Goal: Task Accomplishment & Management: Manage account settings

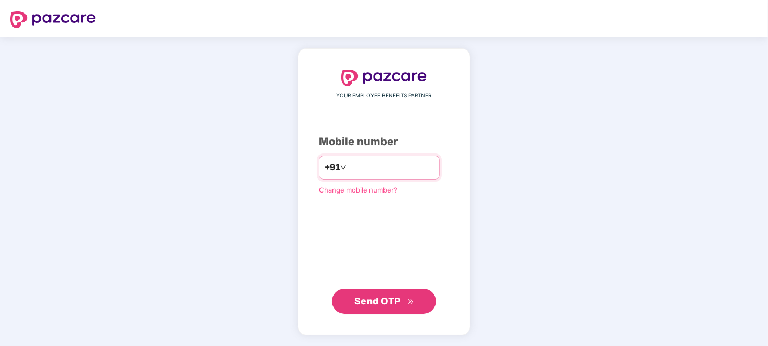
click at [372, 168] on input "number" at bounding box center [391, 167] width 85 height 17
type input "**********"
click at [390, 301] on span "Send OTP" at bounding box center [377, 300] width 46 height 11
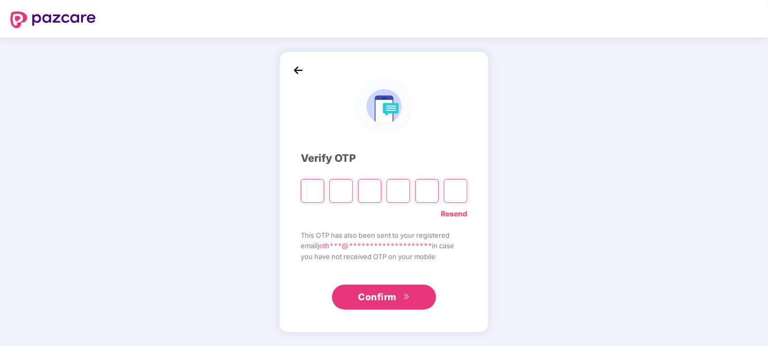
type input "*"
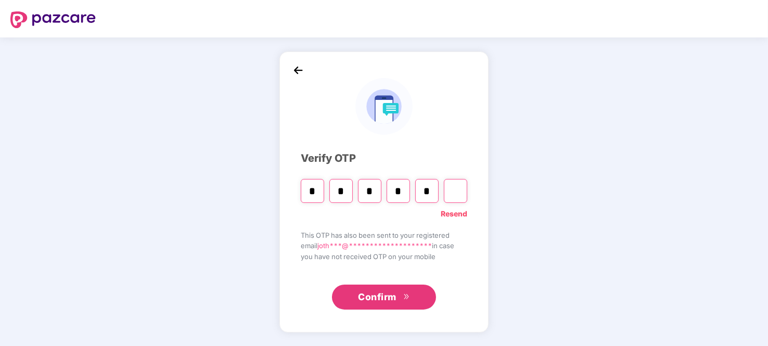
type input "*"
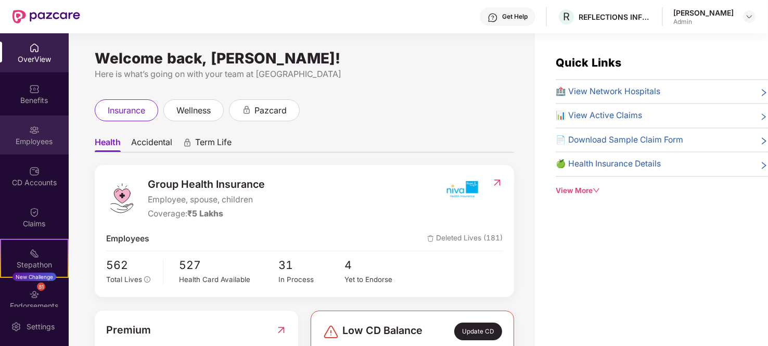
click at [24, 131] on div "Employees" at bounding box center [34, 134] width 69 height 39
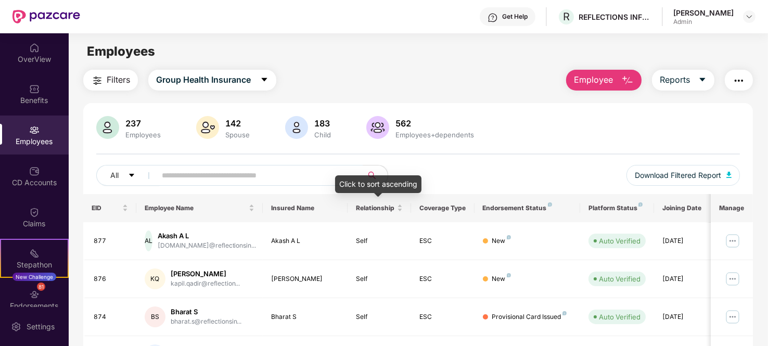
click at [341, 174] on input "text" at bounding box center [255, 176] width 187 height 16
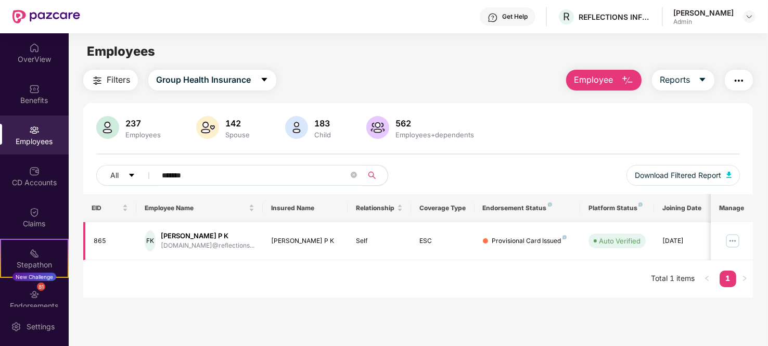
type input "*******"
click at [734, 238] on img at bounding box center [732, 241] width 17 height 17
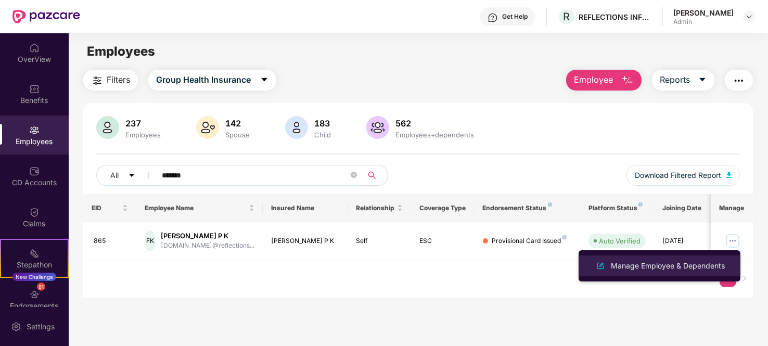
click at [627, 261] on div "Manage Employee & Dependents" at bounding box center [668, 265] width 118 height 11
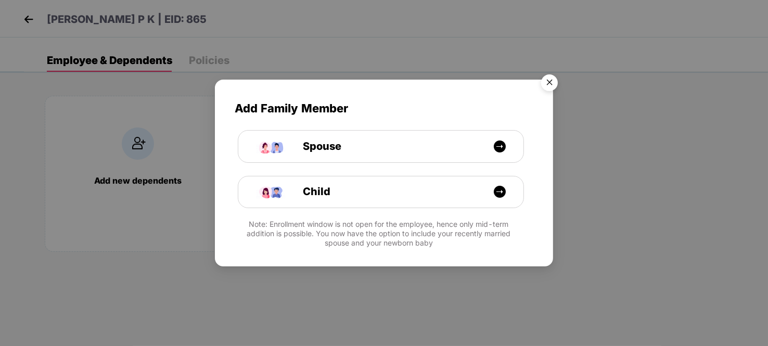
click at [551, 79] on img "Close" at bounding box center [549, 84] width 29 height 29
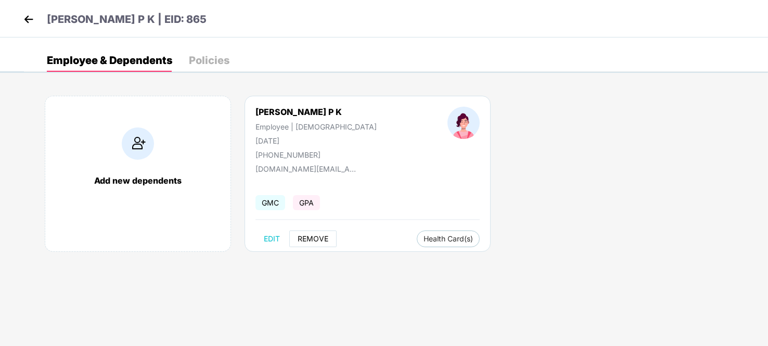
click at [318, 237] on span "REMOVE" at bounding box center [313, 239] width 31 height 8
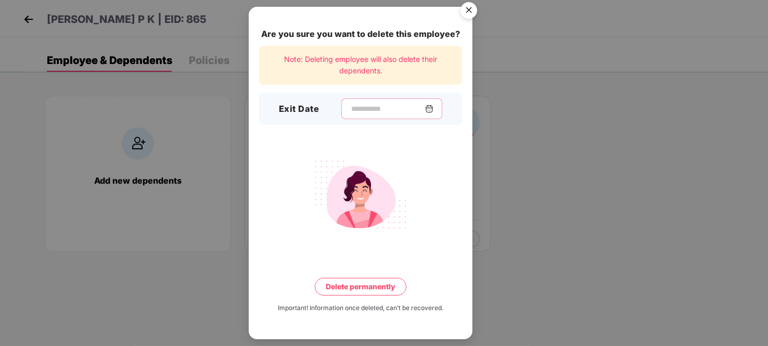
click at [374, 104] on input at bounding box center [387, 109] width 75 height 11
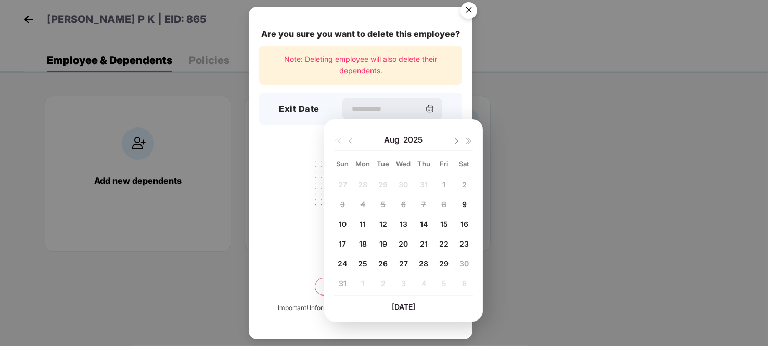
click at [449, 264] on div "29" at bounding box center [444, 263] width 16 height 16
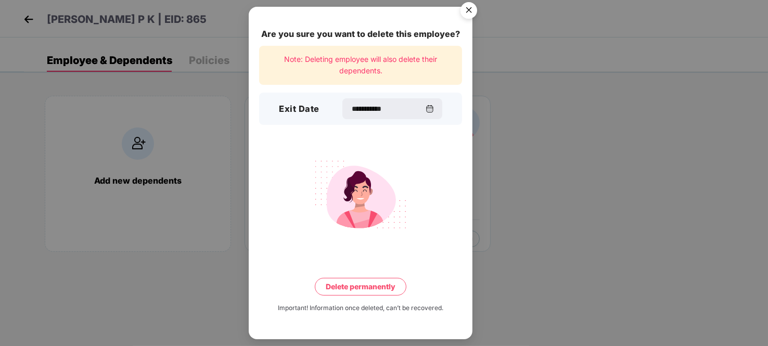
type input "**********"
click at [340, 286] on button "Delete permanently" at bounding box center [361, 287] width 92 height 18
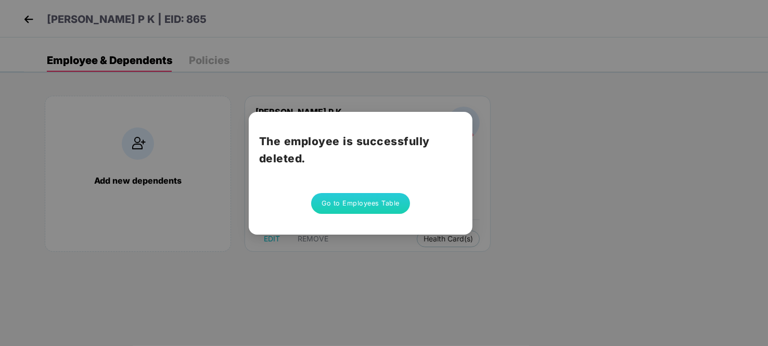
click at [352, 198] on button "Go to Employees Table" at bounding box center [360, 203] width 99 height 21
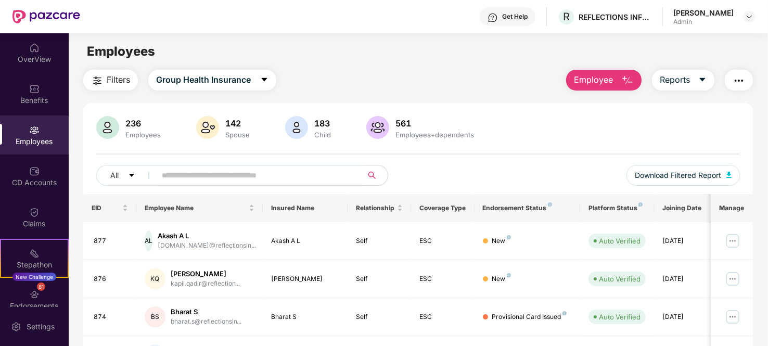
click at [216, 173] on input "text" at bounding box center [255, 176] width 187 height 16
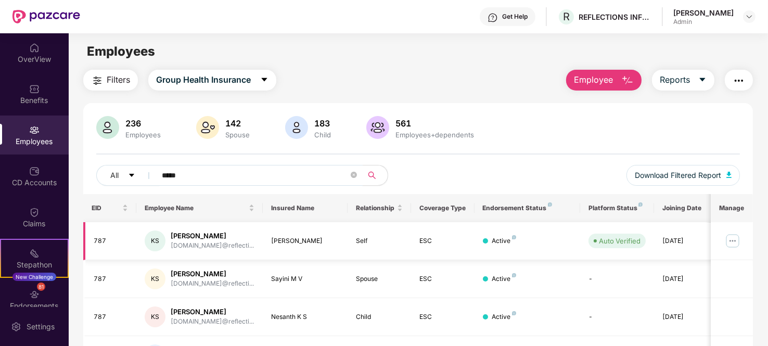
type input "*****"
click at [728, 242] on img at bounding box center [732, 241] width 17 height 17
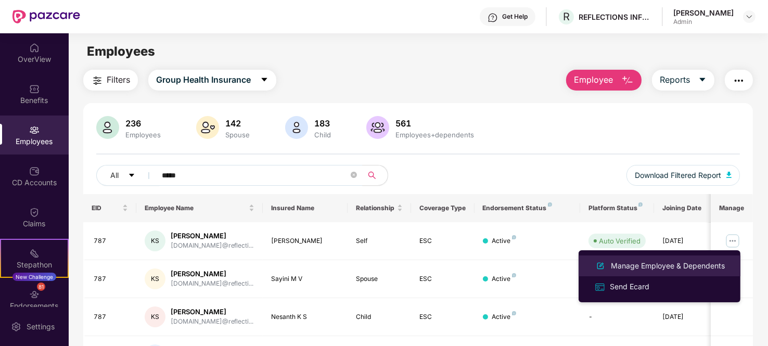
click at [640, 266] on div "Manage Employee & Dependents" at bounding box center [668, 265] width 118 height 11
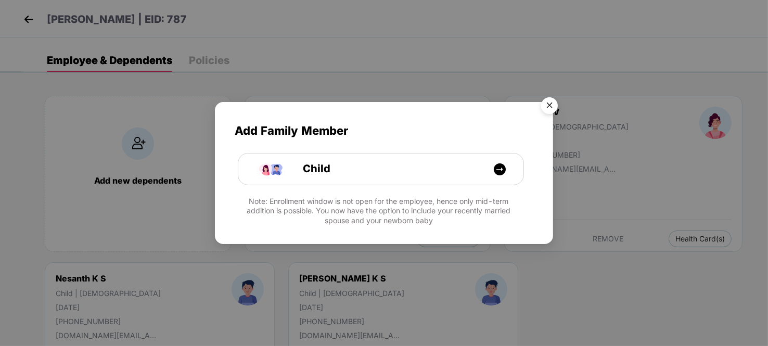
click at [546, 103] on img "Close" at bounding box center [549, 107] width 29 height 29
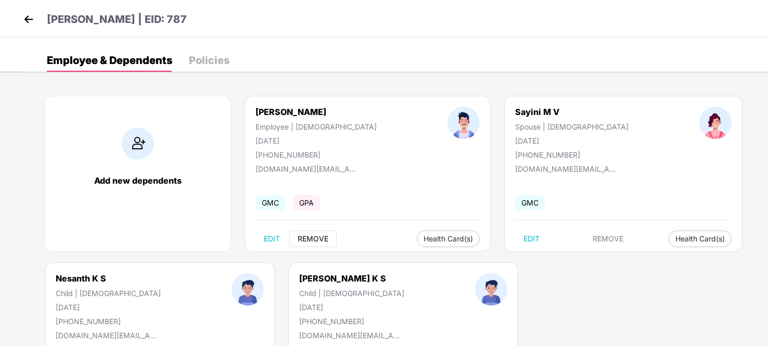
click at [312, 240] on span "REMOVE" at bounding box center [313, 239] width 31 height 8
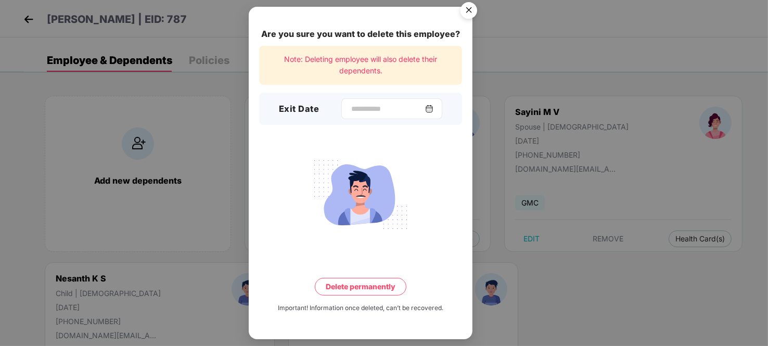
click at [442, 102] on div at bounding box center [391, 108] width 101 height 21
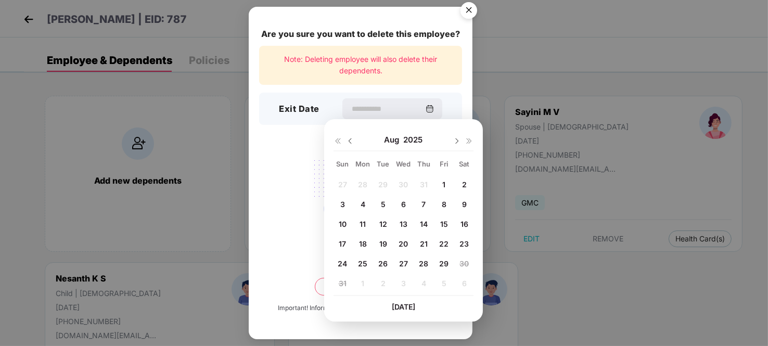
click at [444, 261] on span "29" at bounding box center [443, 263] width 9 height 9
type input "**********"
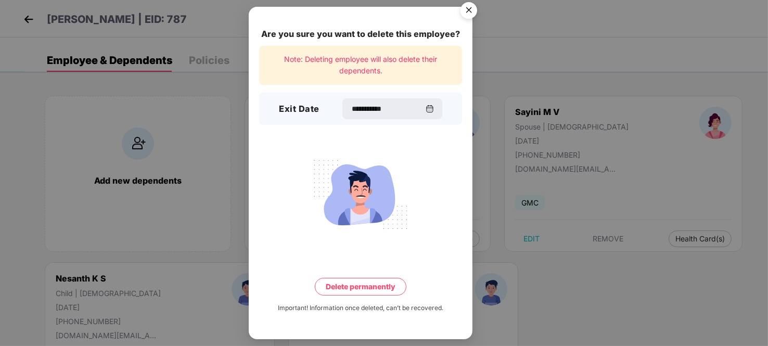
click at [358, 288] on button "Delete permanently" at bounding box center [361, 287] width 92 height 18
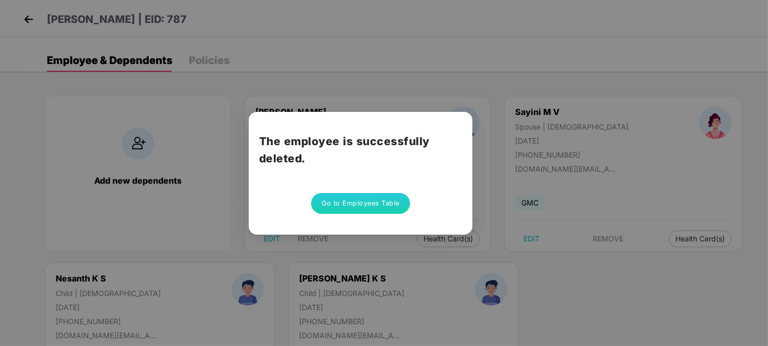
click at [364, 199] on button "Go to Employees Table" at bounding box center [360, 203] width 99 height 21
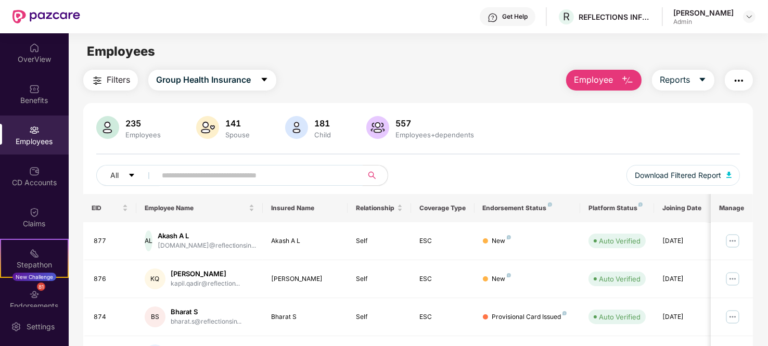
click at [215, 179] on input "text" at bounding box center [255, 176] width 187 height 16
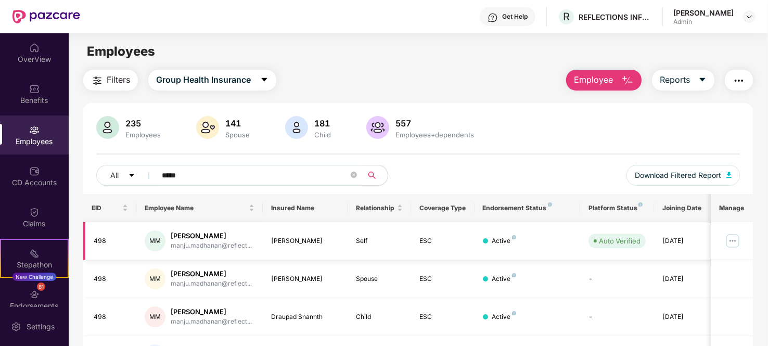
type input "*****"
click at [728, 240] on img at bounding box center [732, 241] width 17 height 17
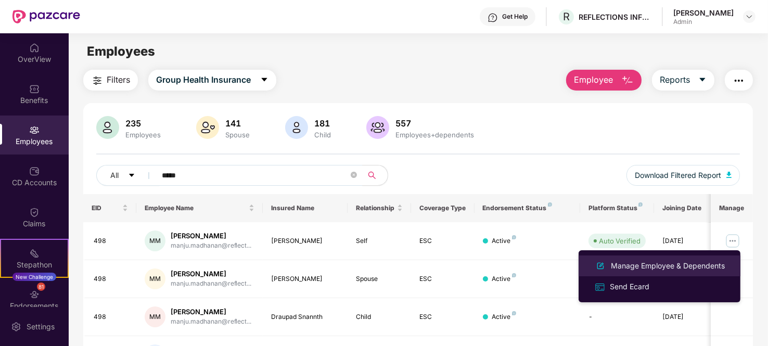
click at [637, 261] on div "Manage Employee & Dependents" at bounding box center [668, 265] width 118 height 11
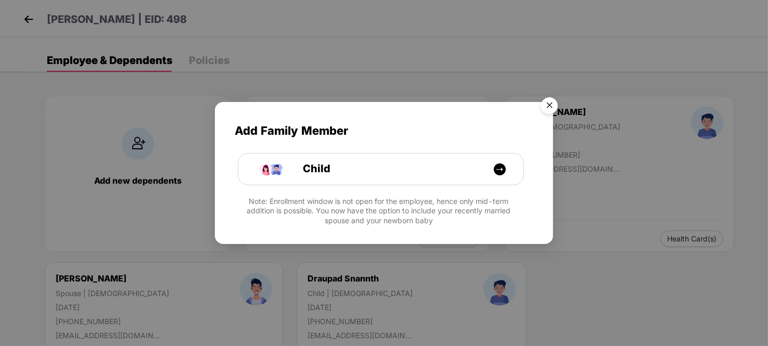
click at [552, 102] on img "Close" at bounding box center [549, 107] width 29 height 29
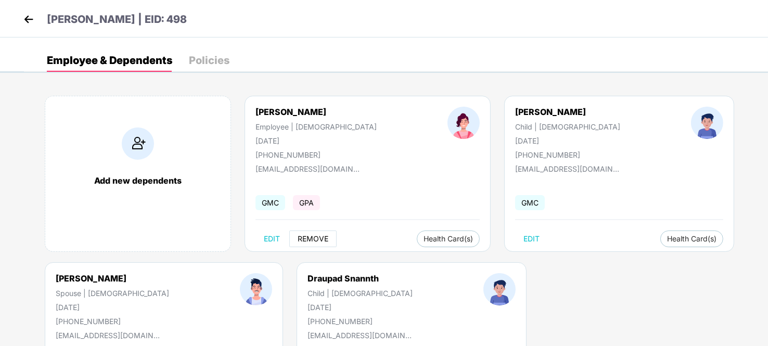
click at [312, 238] on span "REMOVE" at bounding box center [313, 239] width 31 height 8
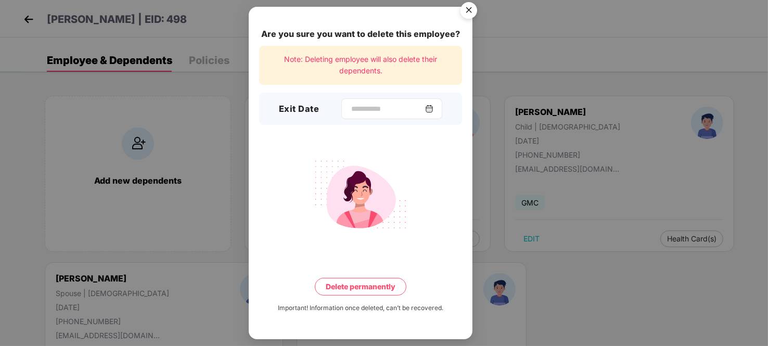
click at [442, 105] on div at bounding box center [391, 108] width 101 height 21
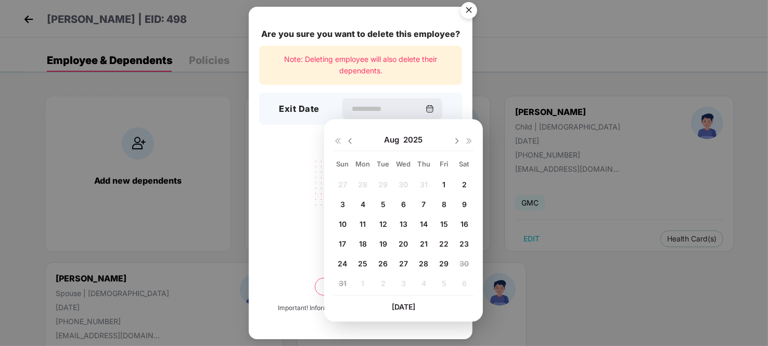
click at [440, 262] on span "29" at bounding box center [443, 263] width 9 height 9
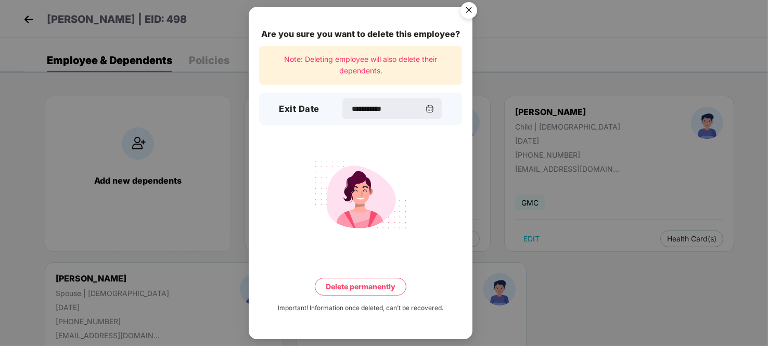
type input "**********"
click at [352, 291] on button "Delete permanently" at bounding box center [361, 287] width 92 height 18
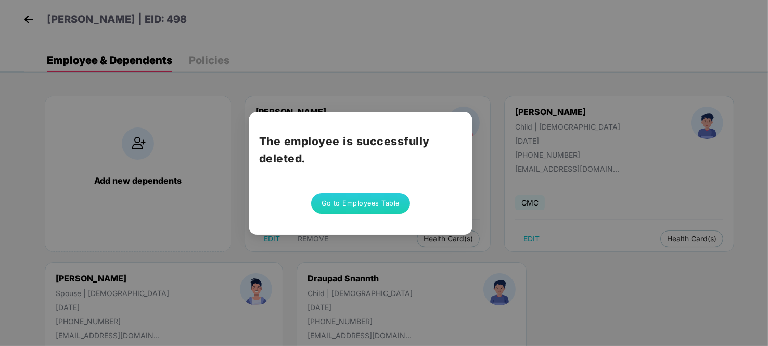
click at [348, 196] on button "Go to Employees Table" at bounding box center [360, 203] width 99 height 21
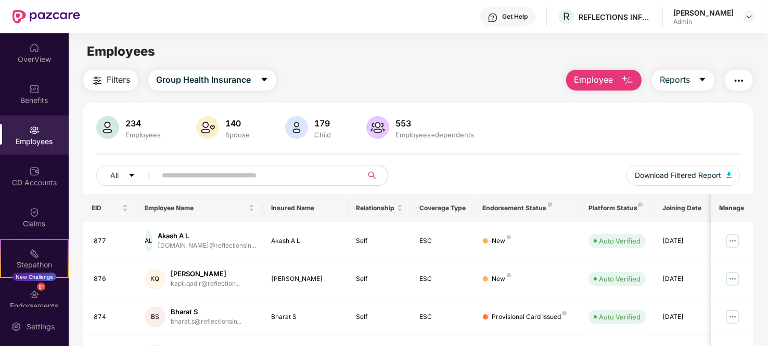
click at [225, 177] on input "text" at bounding box center [255, 176] width 187 height 16
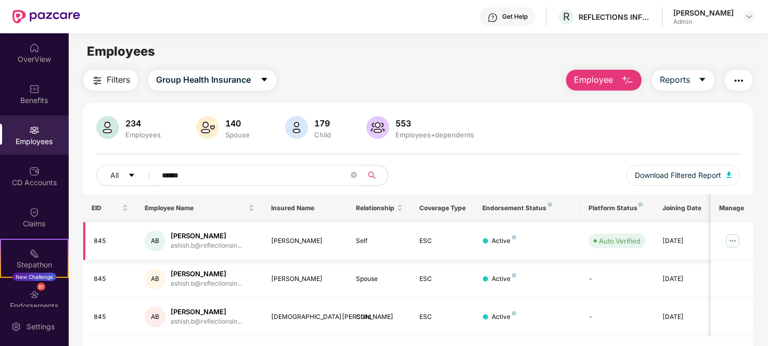
type input "******"
click at [732, 238] on img at bounding box center [732, 241] width 17 height 17
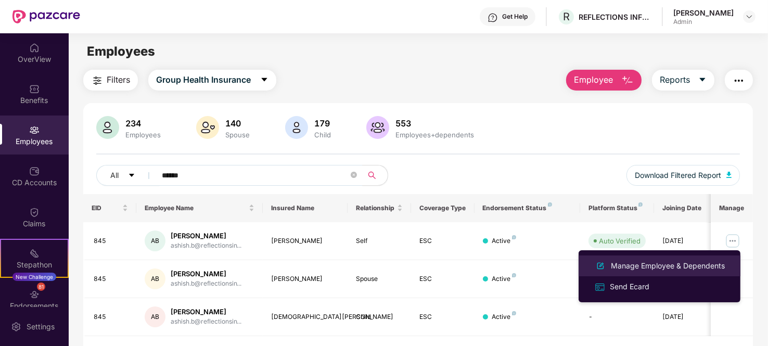
click at [655, 265] on div "Manage Employee & Dependents" at bounding box center [668, 265] width 118 height 11
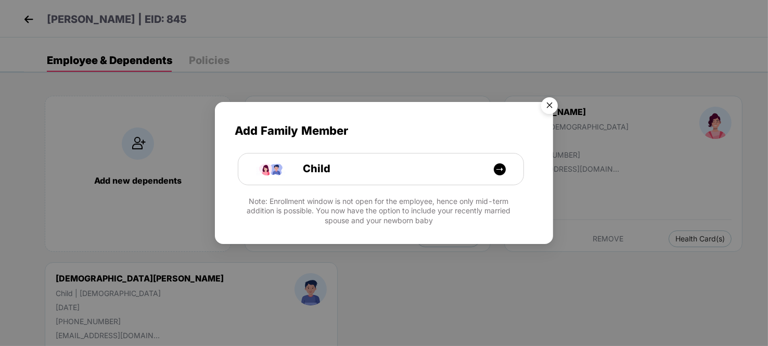
click at [558, 105] on img "Close" at bounding box center [549, 107] width 29 height 29
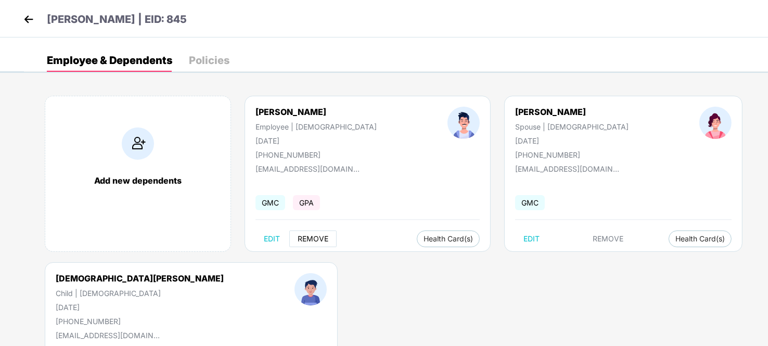
click at [310, 230] on button "REMOVE" at bounding box center [312, 238] width 47 height 17
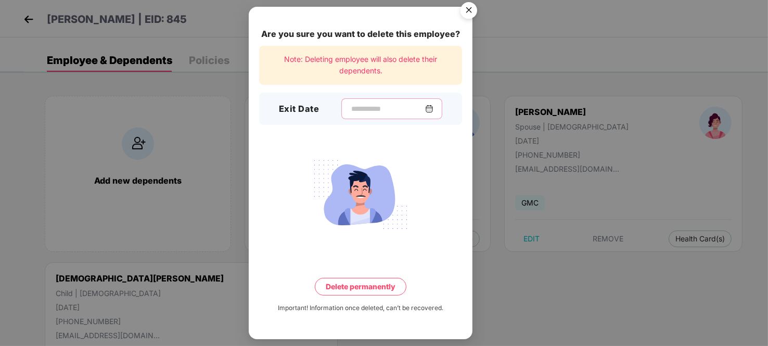
click at [425, 108] on input at bounding box center [387, 109] width 75 height 11
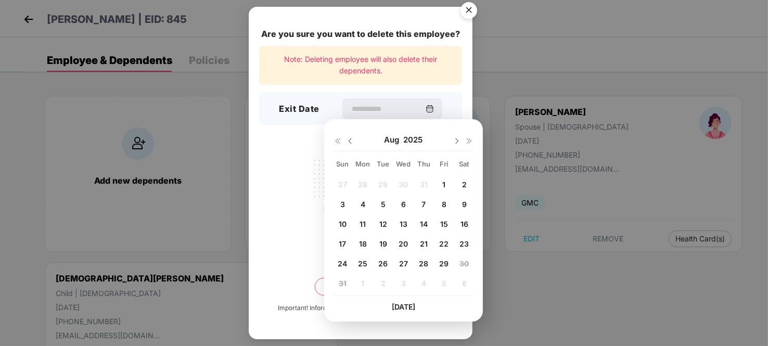
click at [444, 262] on span "29" at bounding box center [443, 263] width 9 height 9
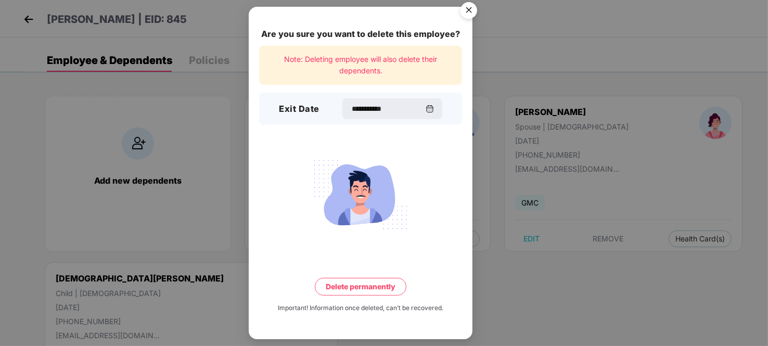
type input "**********"
click at [351, 288] on button "Delete permanently" at bounding box center [361, 287] width 92 height 18
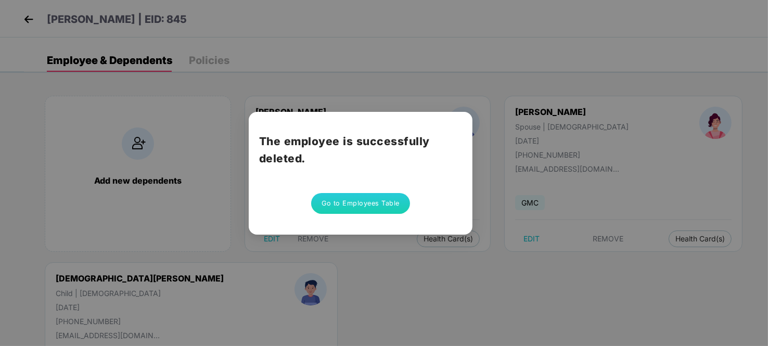
click at [352, 204] on button "Go to Employees Table" at bounding box center [360, 203] width 99 height 21
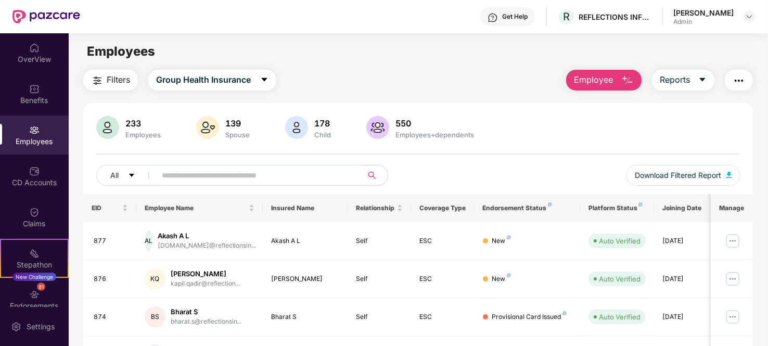
click at [207, 176] on input "text" at bounding box center [255, 176] width 187 height 16
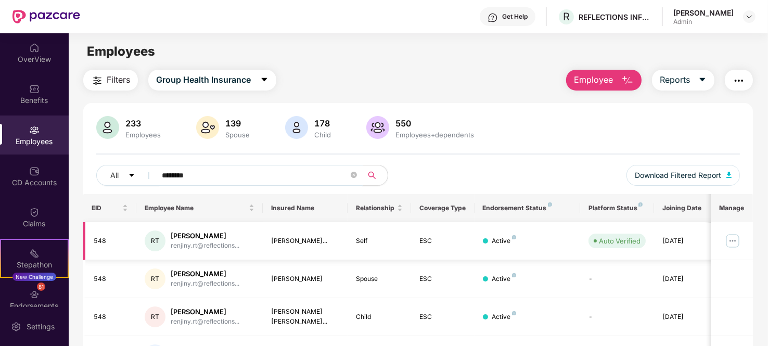
type input "*******"
click at [733, 240] on img at bounding box center [732, 241] width 17 height 17
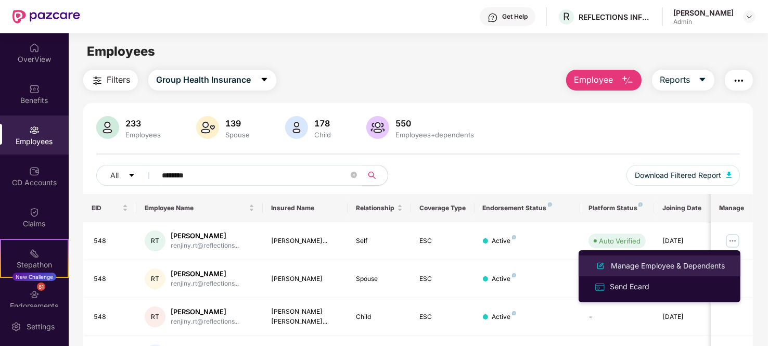
click at [620, 268] on div "Manage Employee & Dependents" at bounding box center [668, 265] width 118 height 11
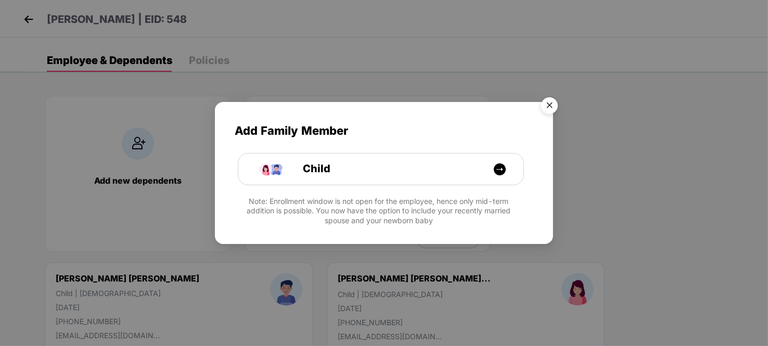
click at [550, 101] on img "Close" at bounding box center [549, 107] width 29 height 29
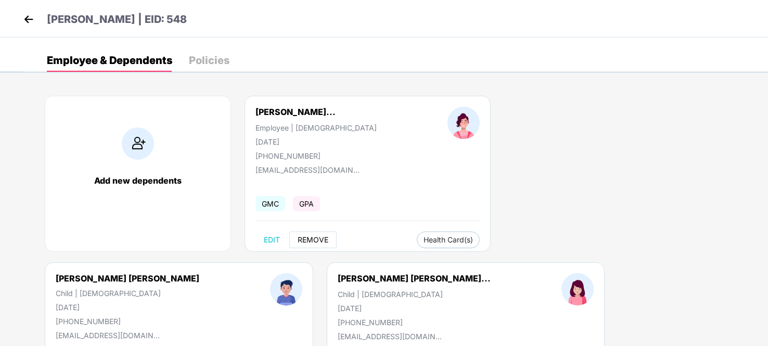
click at [313, 239] on span "REMOVE" at bounding box center [313, 240] width 31 height 8
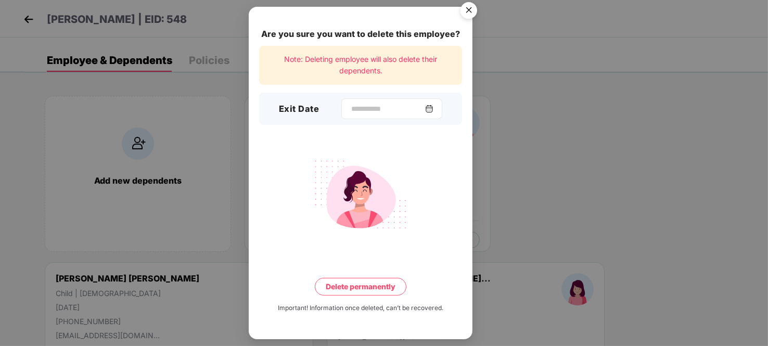
click at [433, 107] on img at bounding box center [429, 109] width 8 height 8
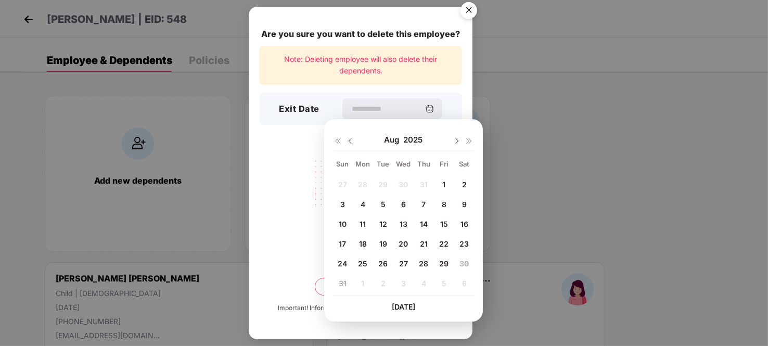
click at [440, 262] on span "29" at bounding box center [443, 263] width 9 height 9
type input "**********"
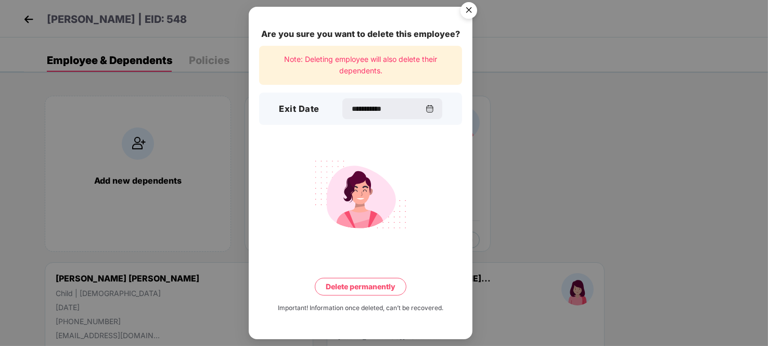
click at [358, 286] on button "Delete permanently" at bounding box center [361, 287] width 92 height 18
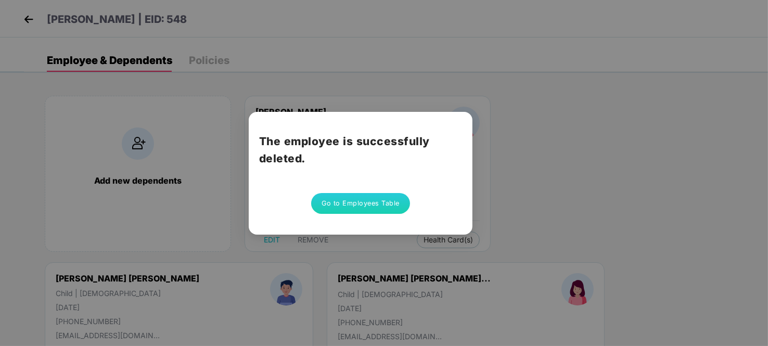
click at [350, 203] on button "Go to Employees Table" at bounding box center [360, 203] width 99 height 21
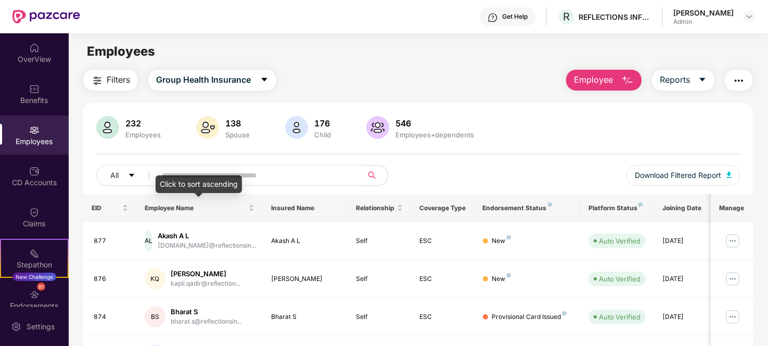
click at [222, 174] on input "text" at bounding box center [255, 176] width 187 height 16
click at [251, 172] on input "text" at bounding box center [255, 176] width 187 height 16
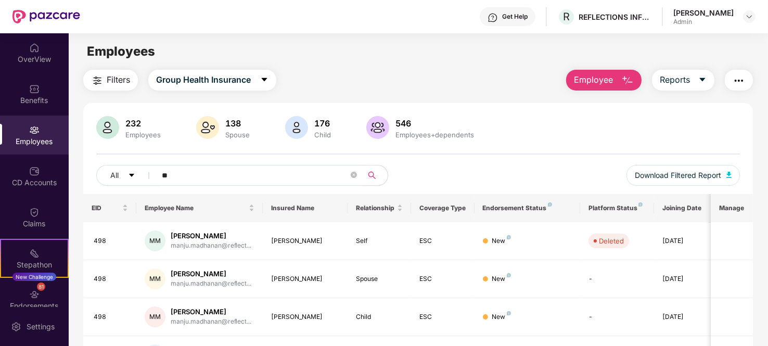
type input "*"
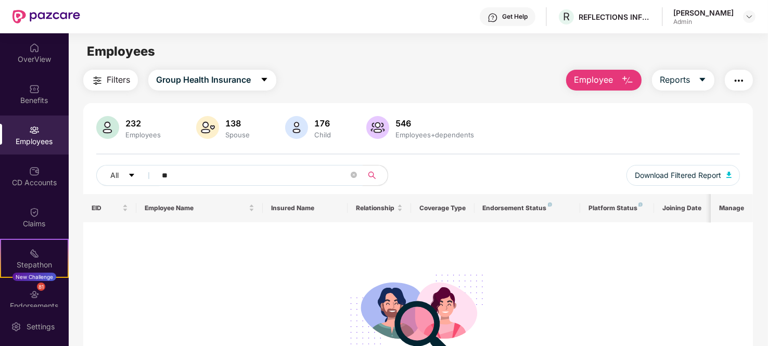
type input "*"
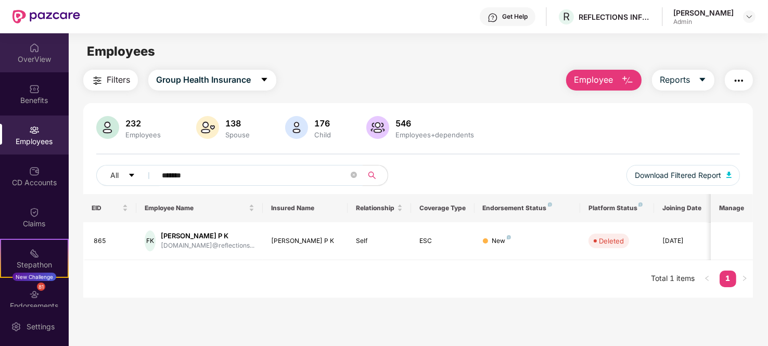
type input "*******"
click at [40, 54] on div "OverView" at bounding box center [34, 59] width 69 height 10
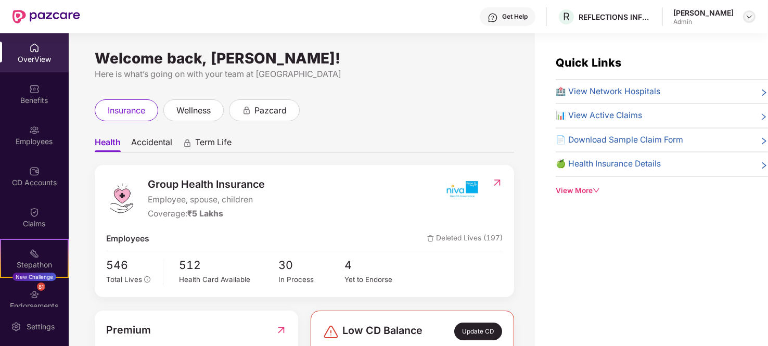
click at [750, 16] on img at bounding box center [749, 16] width 8 height 8
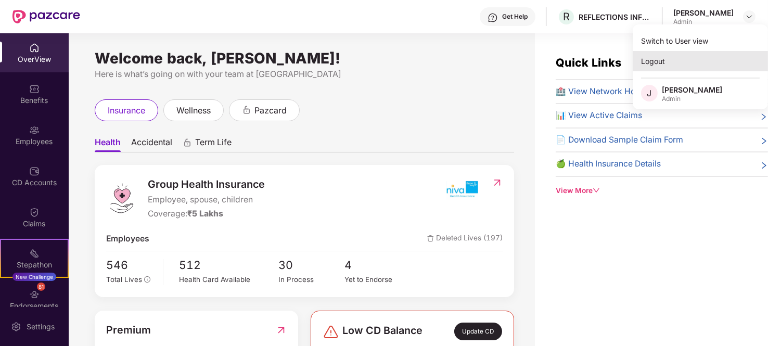
click at [656, 61] on div "Logout" at bounding box center [700, 61] width 135 height 20
